Goal: Transaction & Acquisition: Purchase product/service

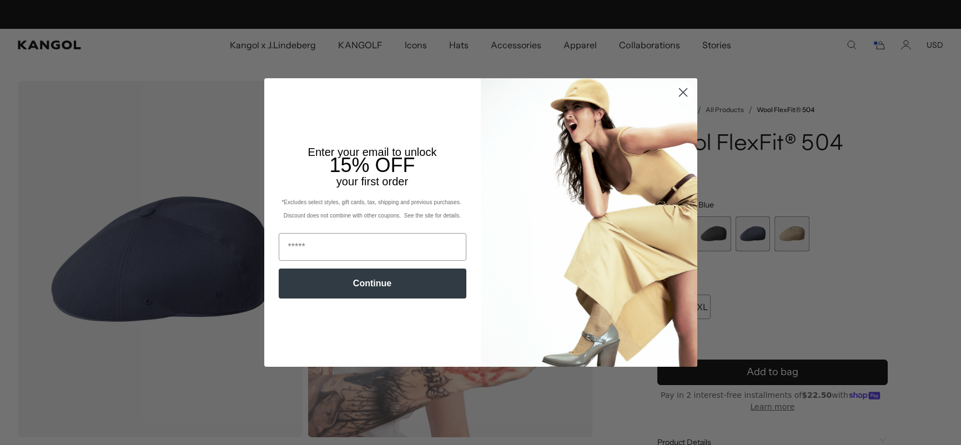
scroll to position [0, 229]
